Goal: Task Accomplishment & Management: Manage account settings

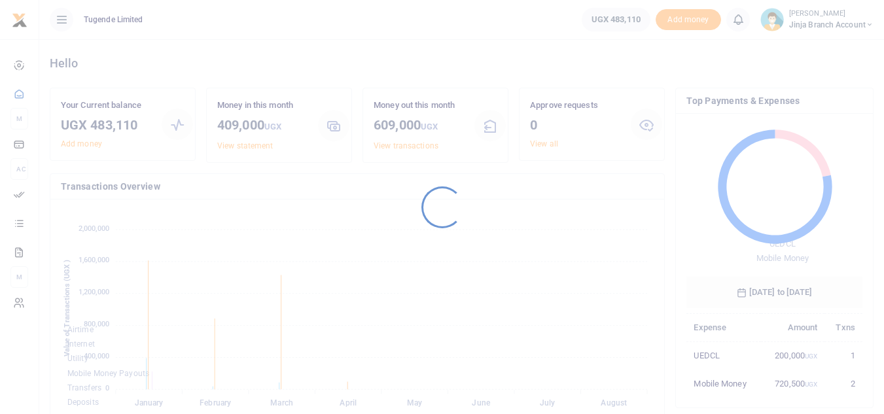
scroll to position [174, 166]
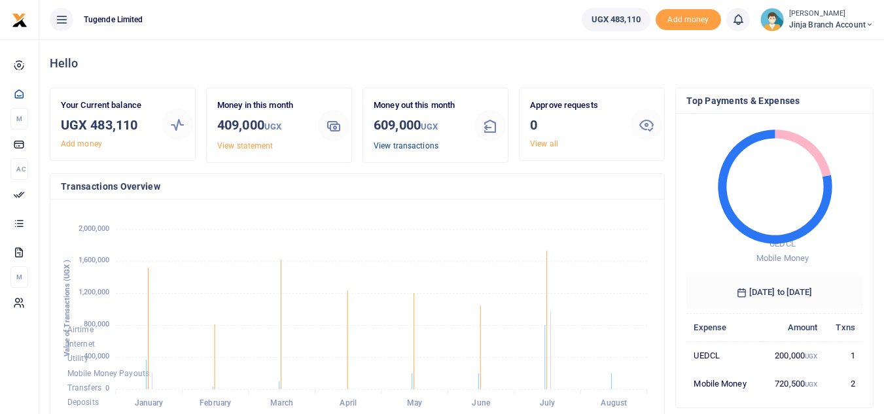
click at [400, 145] on link "View transactions" at bounding box center [406, 145] width 65 height 9
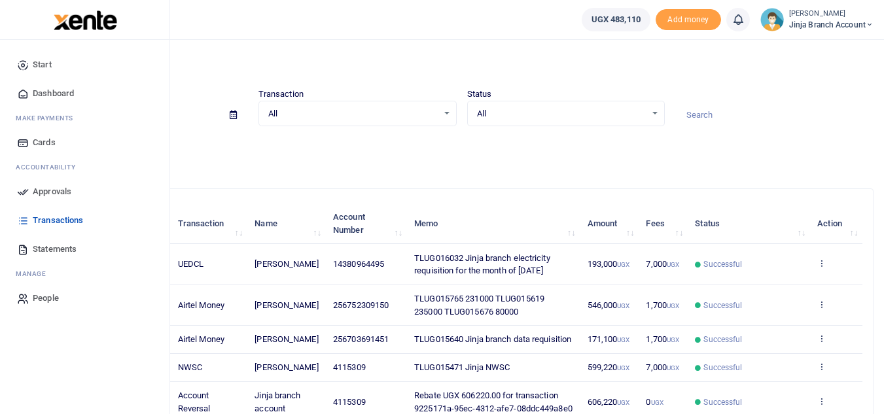
click at [54, 88] on span "Dashboard" at bounding box center [53, 93] width 41 height 13
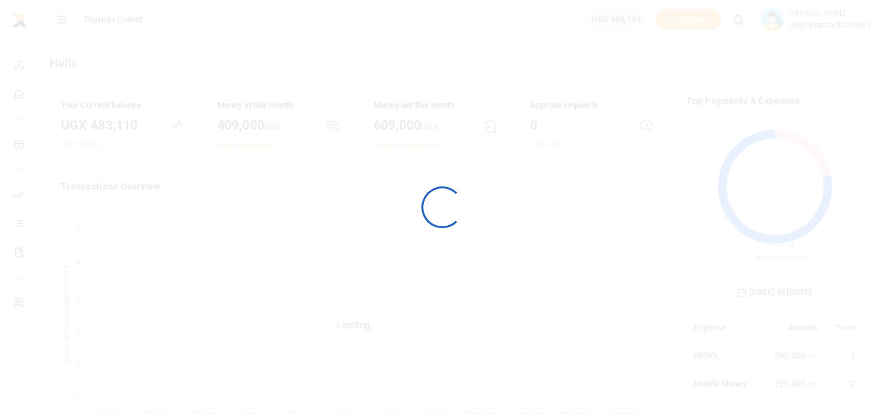
scroll to position [174, 166]
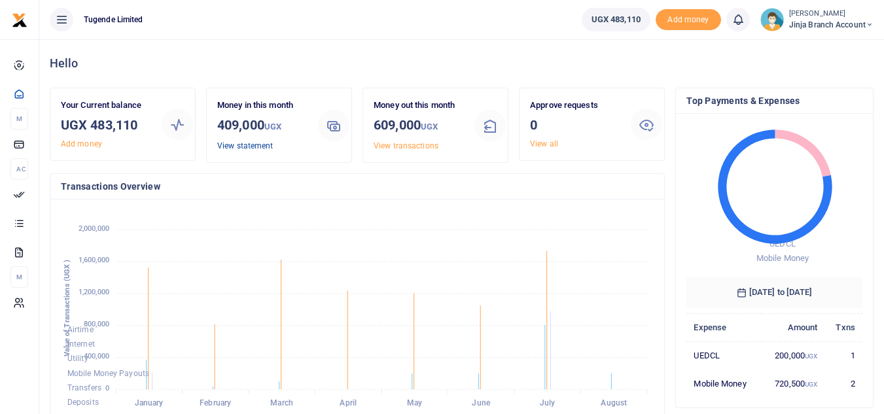
click at [247, 149] on link "View statement" at bounding box center [245, 145] width 56 height 9
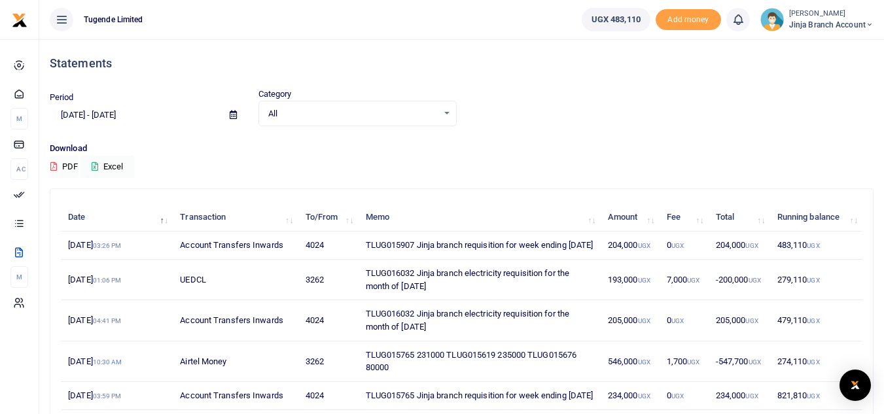
click at [567, 154] on p "Download" at bounding box center [462, 149] width 824 height 14
click at [803, 27] on span "Jinja branch account" at bounding box center [831, 25] width 84 height 12
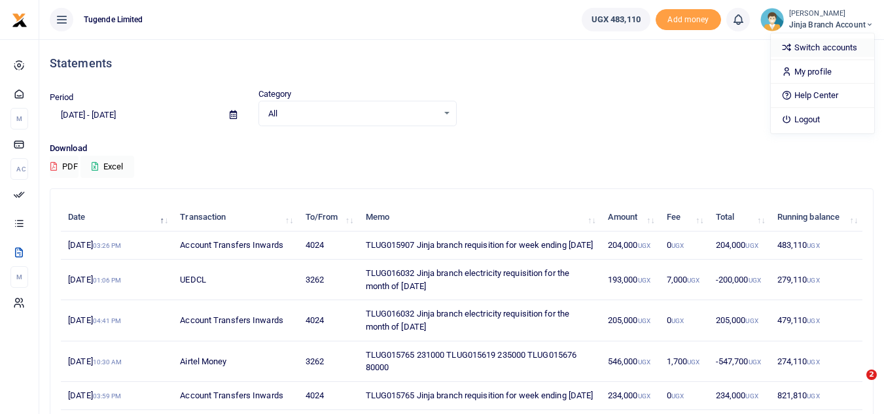
click at [825, 43] on link "Switch accounts" at bounding box center [822, 48] width 103 height 18
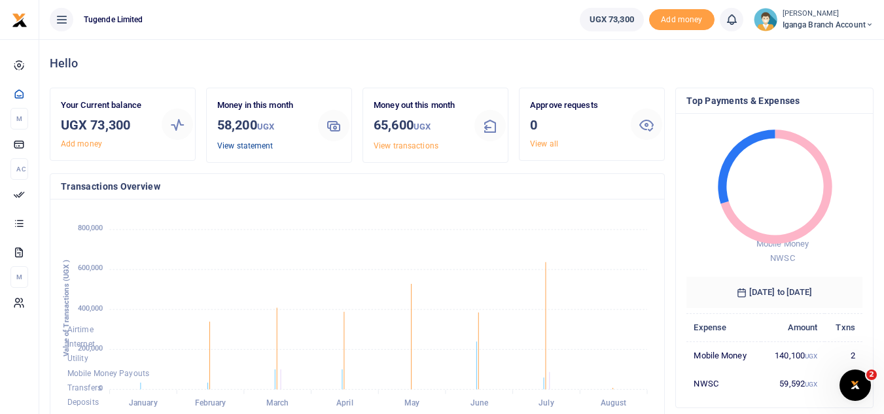
click at [248, 144] on link "View statement" at bounding box center [245, 145] width 56 height 9
